Goal: Information Seeking & Learning: Learn about a topic

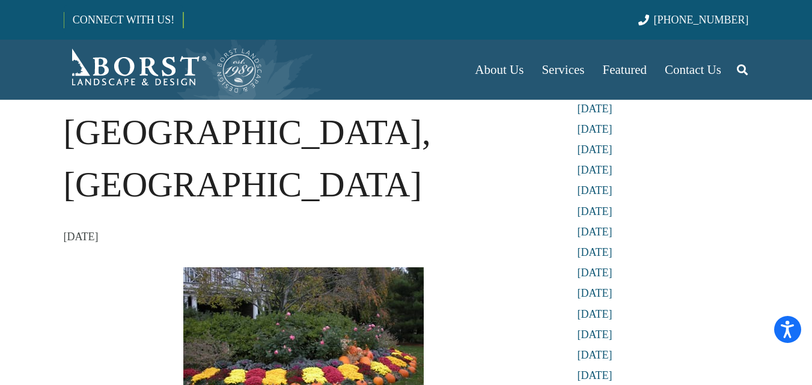
scroll to position [120, 0]
click at [316, 268] on img at bounding box center [303, 335] width 240 height 135
click at [262, 268] on img at bounding box center [303, 335] width 240 height 135
click at [263, 268] on img at bounding box center [303, 335] width 240 height 135
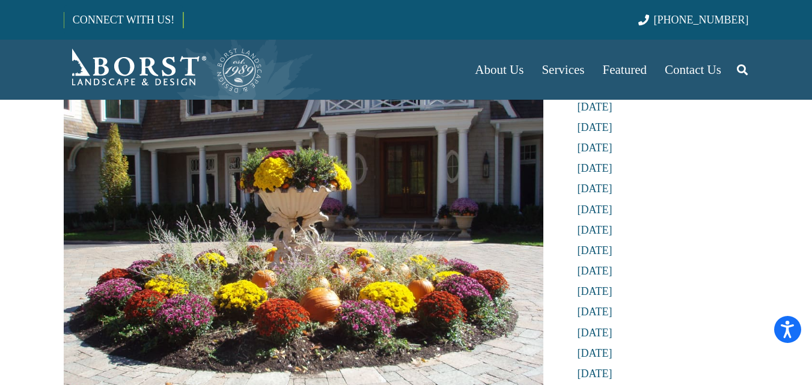
scroll to position [301, 0]
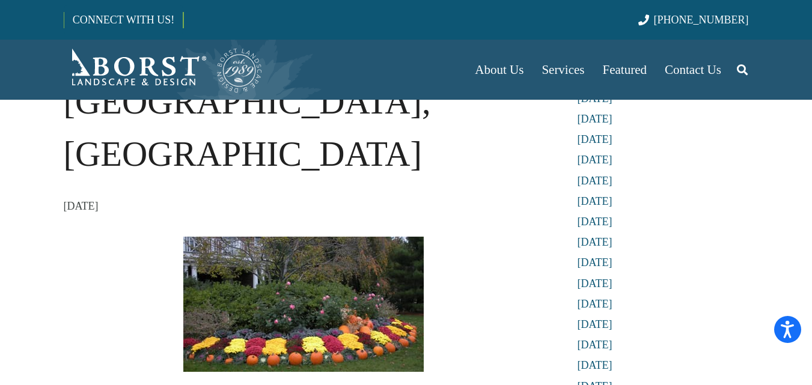
scroll to position [180, 0]
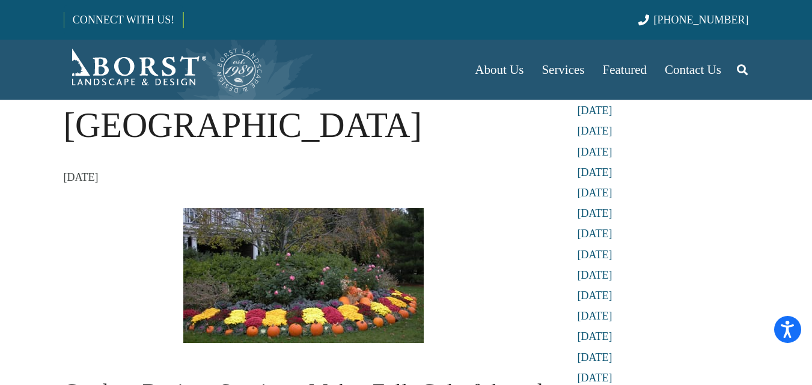
click at [315, 208] on img at bounding box center [303, 275] width 240 height 135
click at [319, 215] on img at bounding box center [303, 275] width 240 height 135
